Goal: Task Accomplishment & Management: Manage account settings

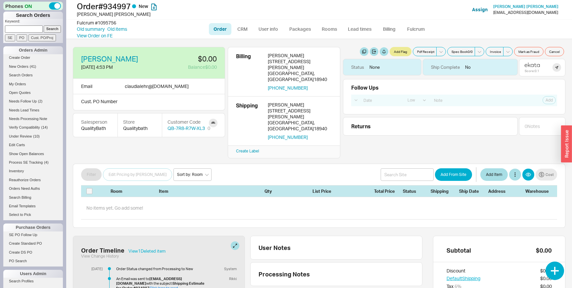
select select "LOW"
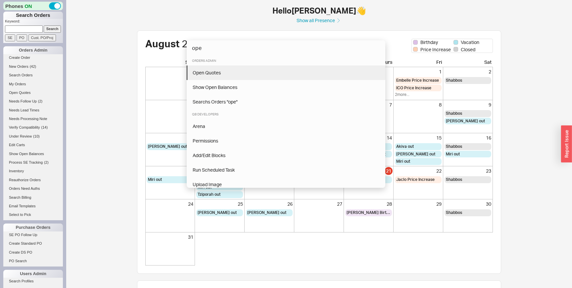
type input "ope"
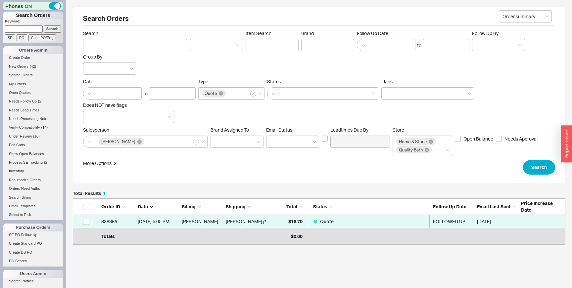
scroll to position [43, 493]
click at [268, 231] on div "Totals $0.00" at bounding box center [319, 236] width 493 height 17
click at [266, 220] on link "838866 8/19/25 5:05 PM Michal Tikotzky Michal Tikotzky ( test ) $16.70 Quote FO…" at bounding box center [319, 221] width 493 height 13
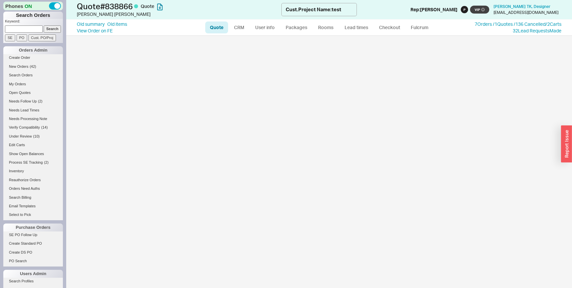
select select "LOW"
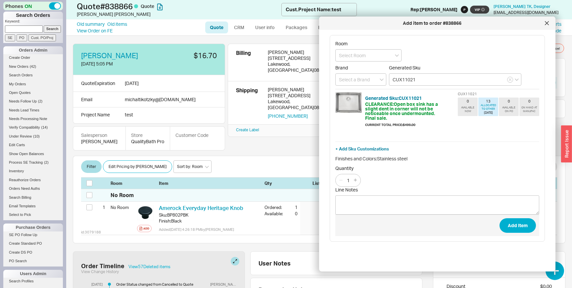
type input "CUX11021"
click at [500, 218] on button "Add Item" at bounding box center [518, 225] width 36 height 15
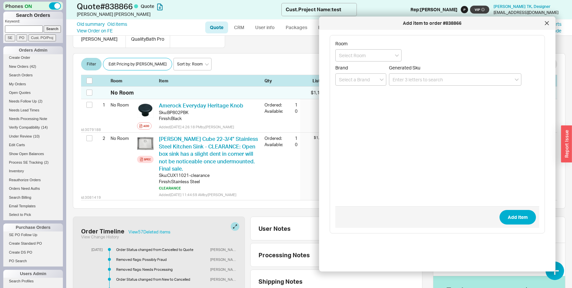
scroll to position [114, 0]
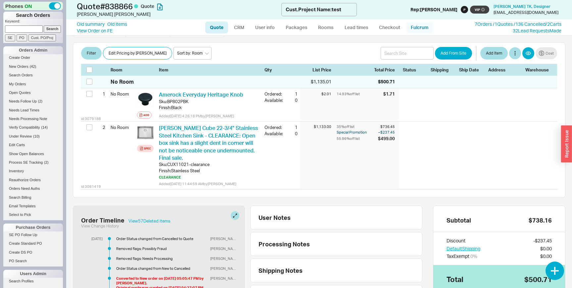
click at [418, 28] on link "Fulcrum" at bounding box center [419, 28] width 27 height 12
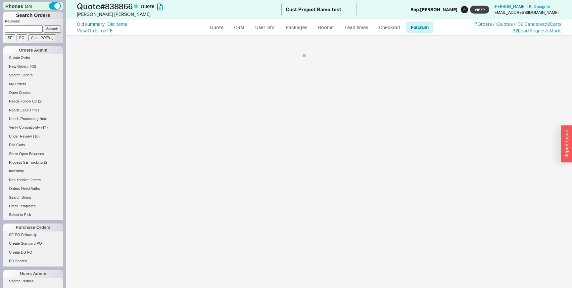
select select "AME"
select select "FRN"
select select "547"
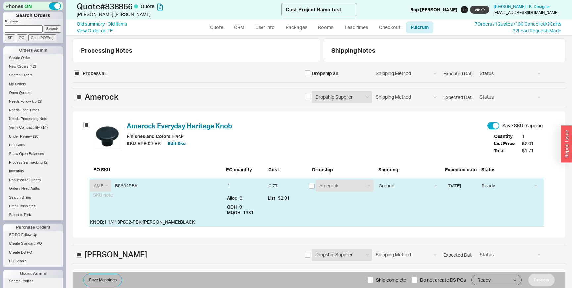
scroll to position [128, 0]
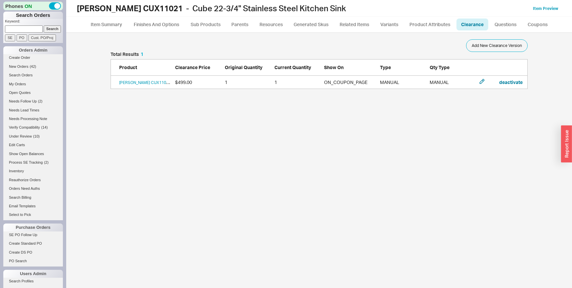
scroll to position [256, 493]
click at [155, 83] on link "Franke CUX11021 Open box sink has a slight dent in corner will not be noticeabl…" at bounding box center [231, 82] width 224 height 5
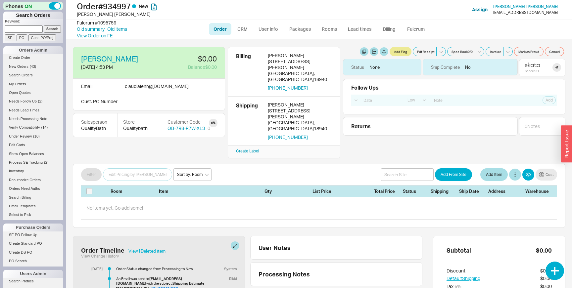
select select "LOW"
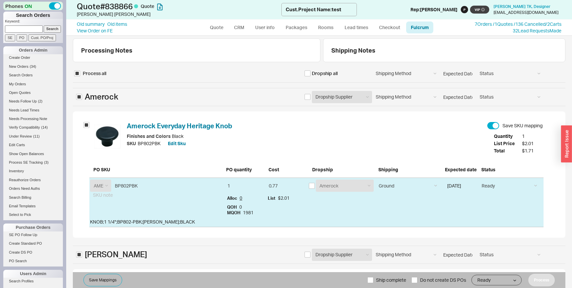
select select "AME"
select select "FRN"
select select "547"
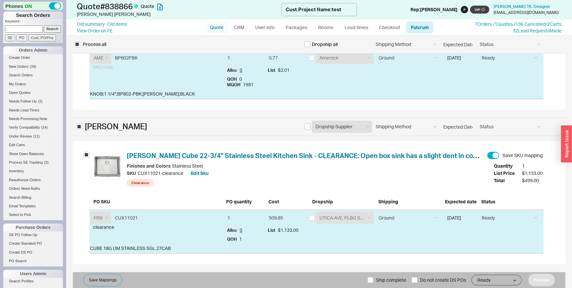
click at [217, 26] on link "Quote" at bounding box center [216, 28] width 23 height 12
select select "LOW"
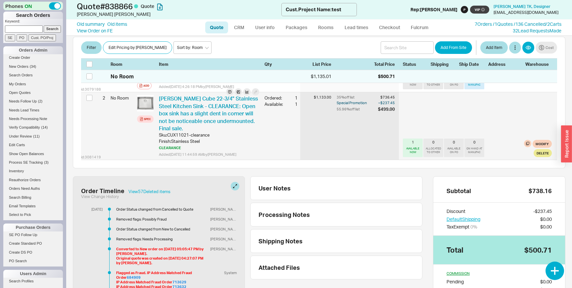
scroll to position [140, 0]
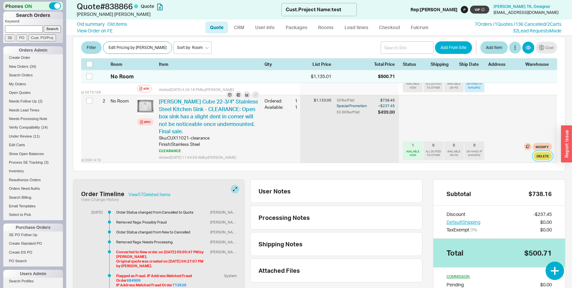
click at [545, 160] on button "Delete" at bounding box center [543, 156] width 18 height 8
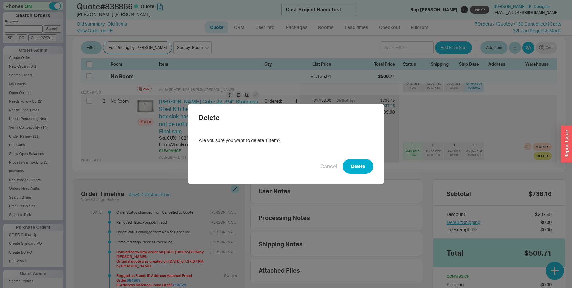
click button "Delete" at bounding box center [358, 166] width 31 height 15
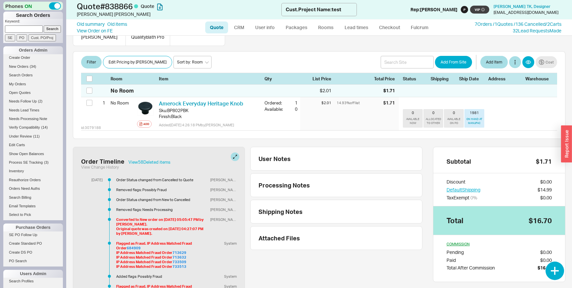
scroll to position [106, 0]
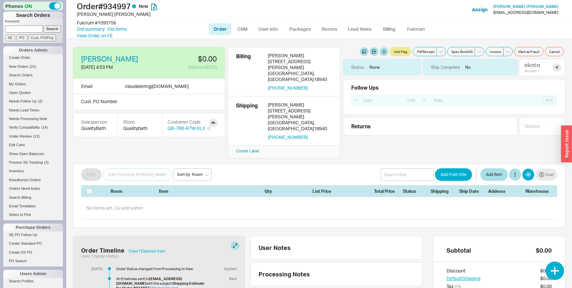
select select "LOW"
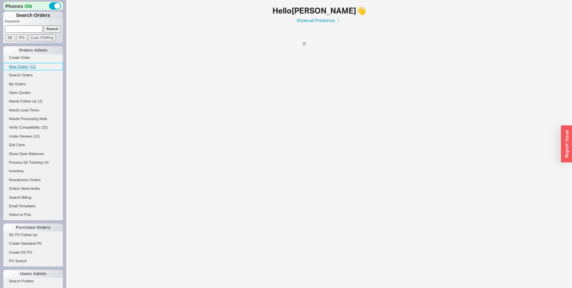
click at [24, 68] on span "New Orders" at bounding box center [19, 67] width 20 height 4
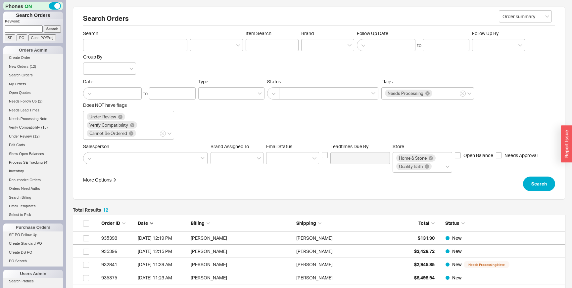
scroll to position [189, 493]
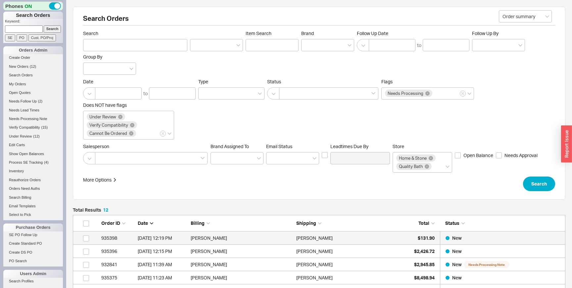
click at [363, 238] on div "[PERSON_NAME]" at bounding box center [347, 238] width 102 height 13
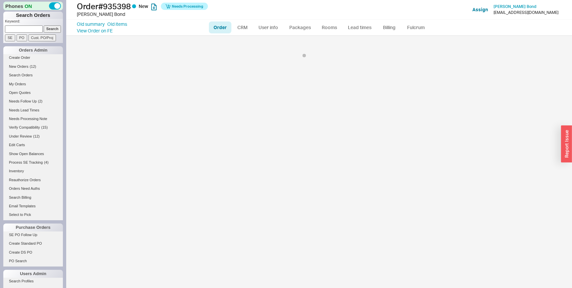
select select "LOW"
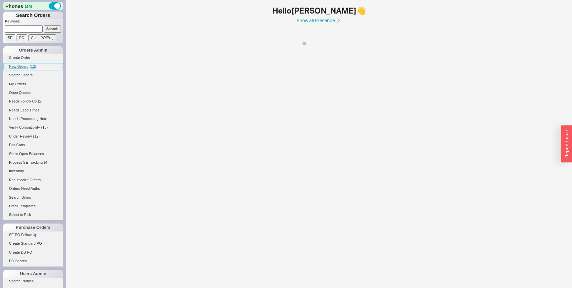
click at [27, 66] on span "New Orders" at bounding box center [19, 67] width 20 height 4
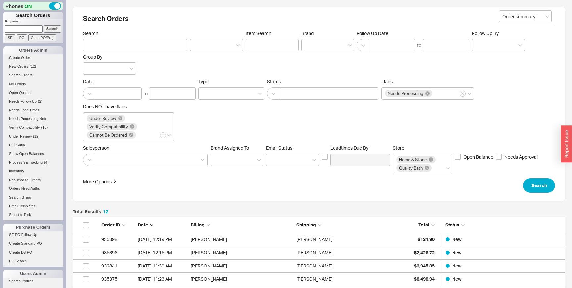
scroll to position [189, 493]
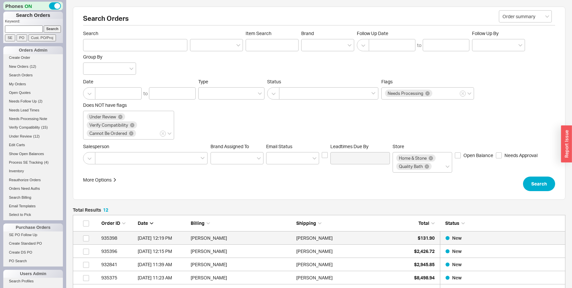
click at [342, 244] on div "[PERSON_NAME]" at bounding box center [347, 238] width 102 height 13
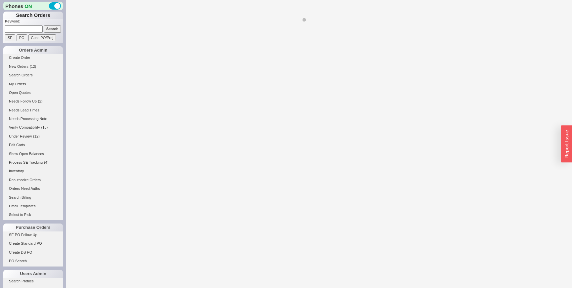
select select "LOW"
